Goal: Contribute content: Contribute content

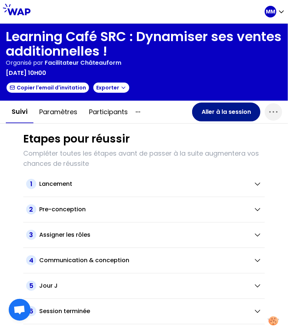
click at [221, 115] on button "Aller à la session" at bounding box center [226, 111] width 68 height 19
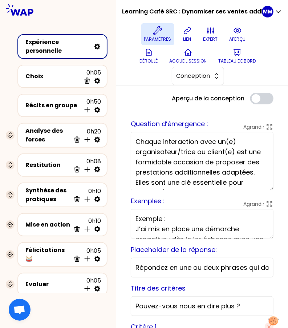
click at [161, 37] on p "Paramètres" at bounding box center [157, 39] width 27 height 6
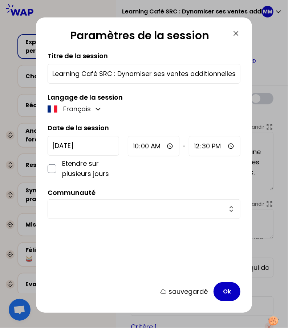
click at [134, 213] on div at bounding box center [144, 209] width 193 height 20
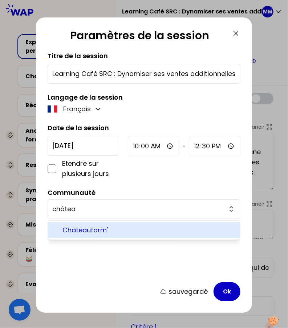
click at [120, 228] on span "Châteauform'" at bounding box center [148, 230] width 172 height 10
type input "Châteauform'"
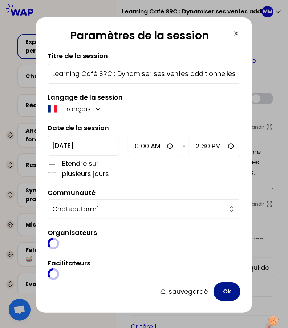
click at [227, 292] on button "Ok" at bounding box center [227, 291] width 27 height 19
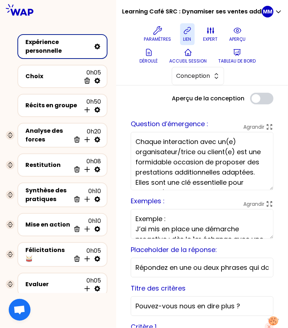
click at [183, 37] on button "lien" at bounding box center [187, 34] width 15 height 22
click at [160, 32] on icon at bounding box center [155, 30] width 9 height 9
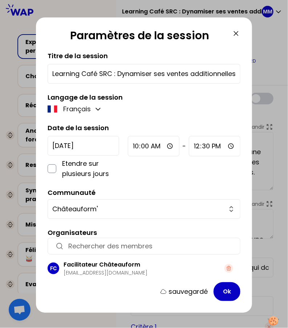
click at [235, 32] on icon at bounding box center [236, 33] width 9 height 9
